Goal: Find contact information: Find contact information

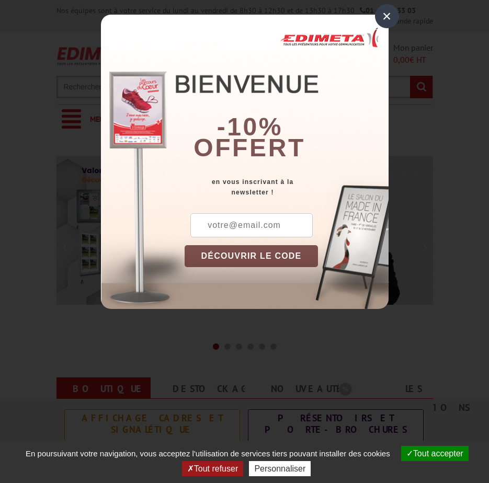
click at [386, 15] on div "×" at bounding box center [387, 16] width 24 height 24
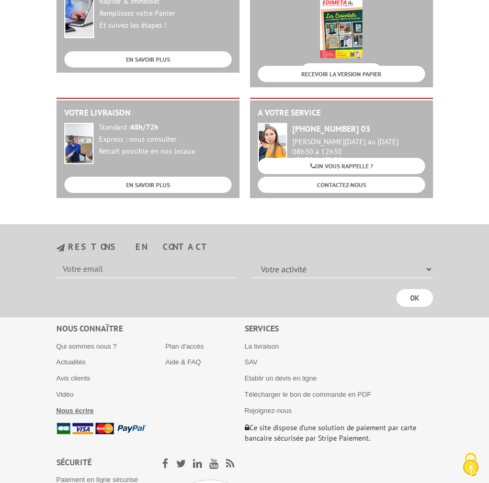
click at [69, 407] on b "Nous écrire" at bounding box center [75, 411] width 38 height 8
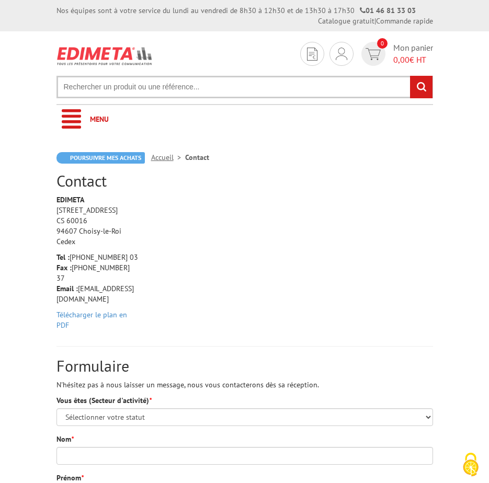
click at [111, 58] on img at bounding box center [104, 56] width 97 height 28
